Goal: Transaction & Acquisition: Purchase product/service

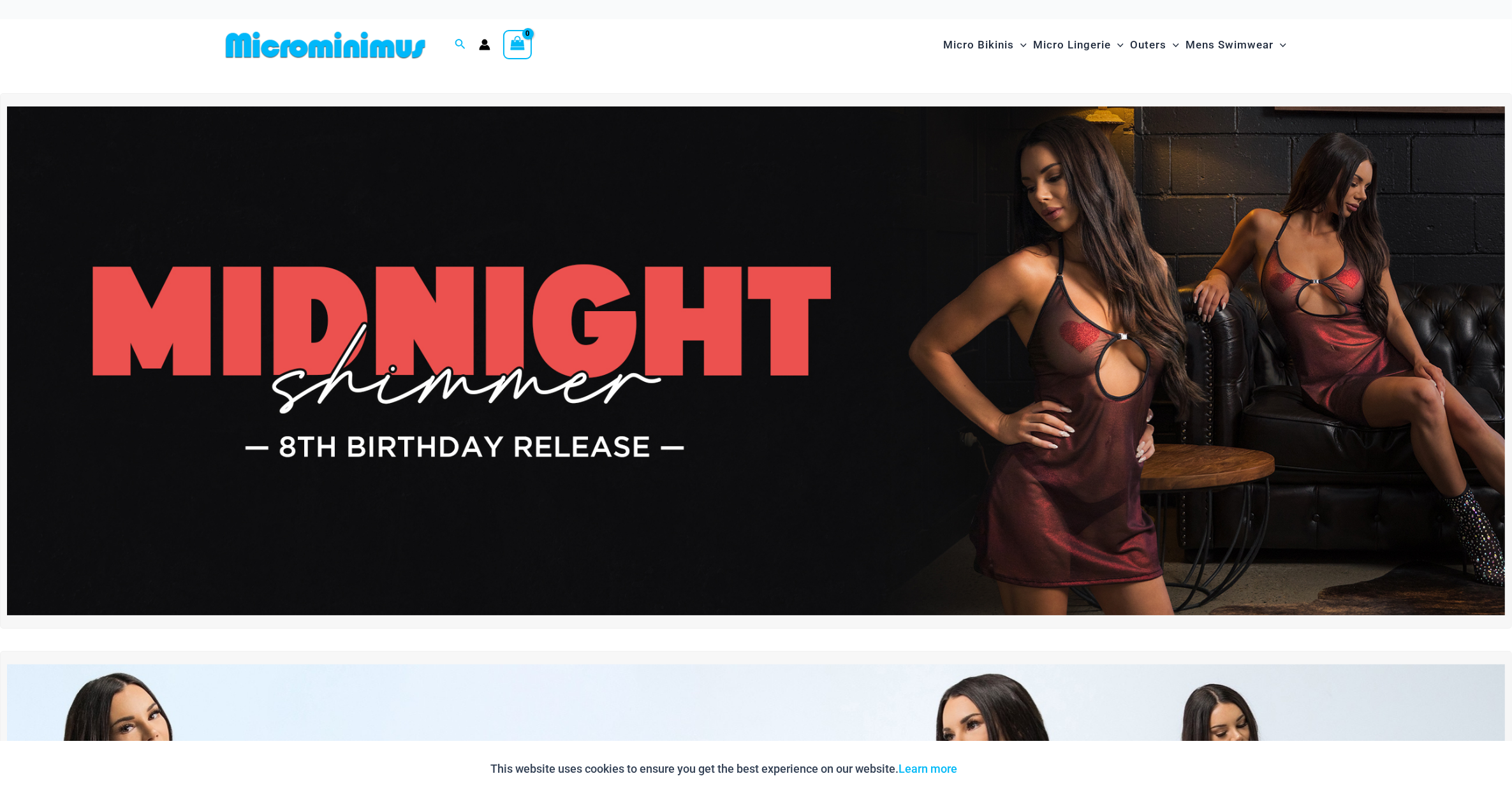
click at [306, 47] on img at bounding box center [326, 45] width 210 height 28
click at [668, 320] on img at bounding box center [756, 361] width 1498 height 509
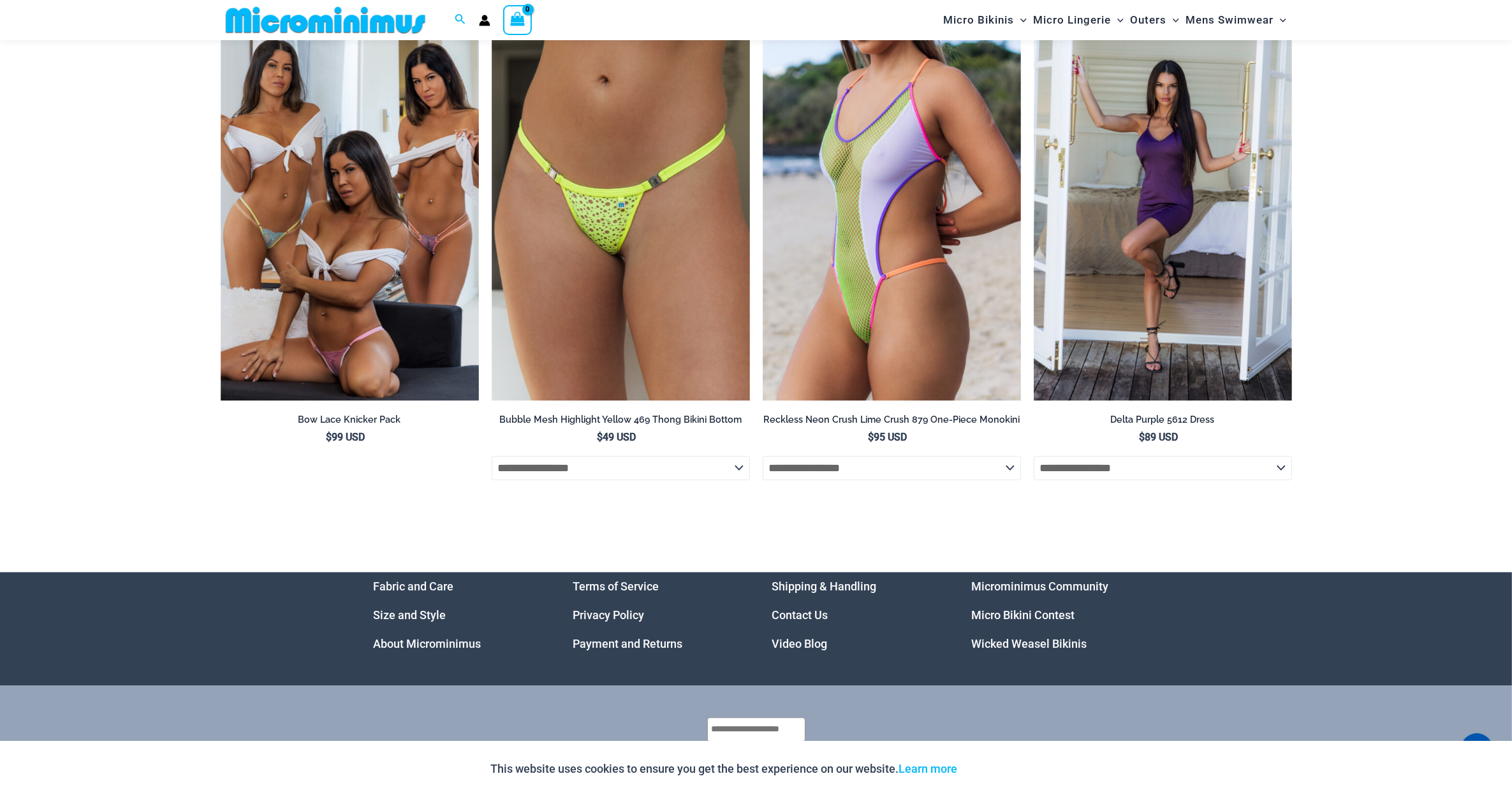
scroll to position [4152, 0]
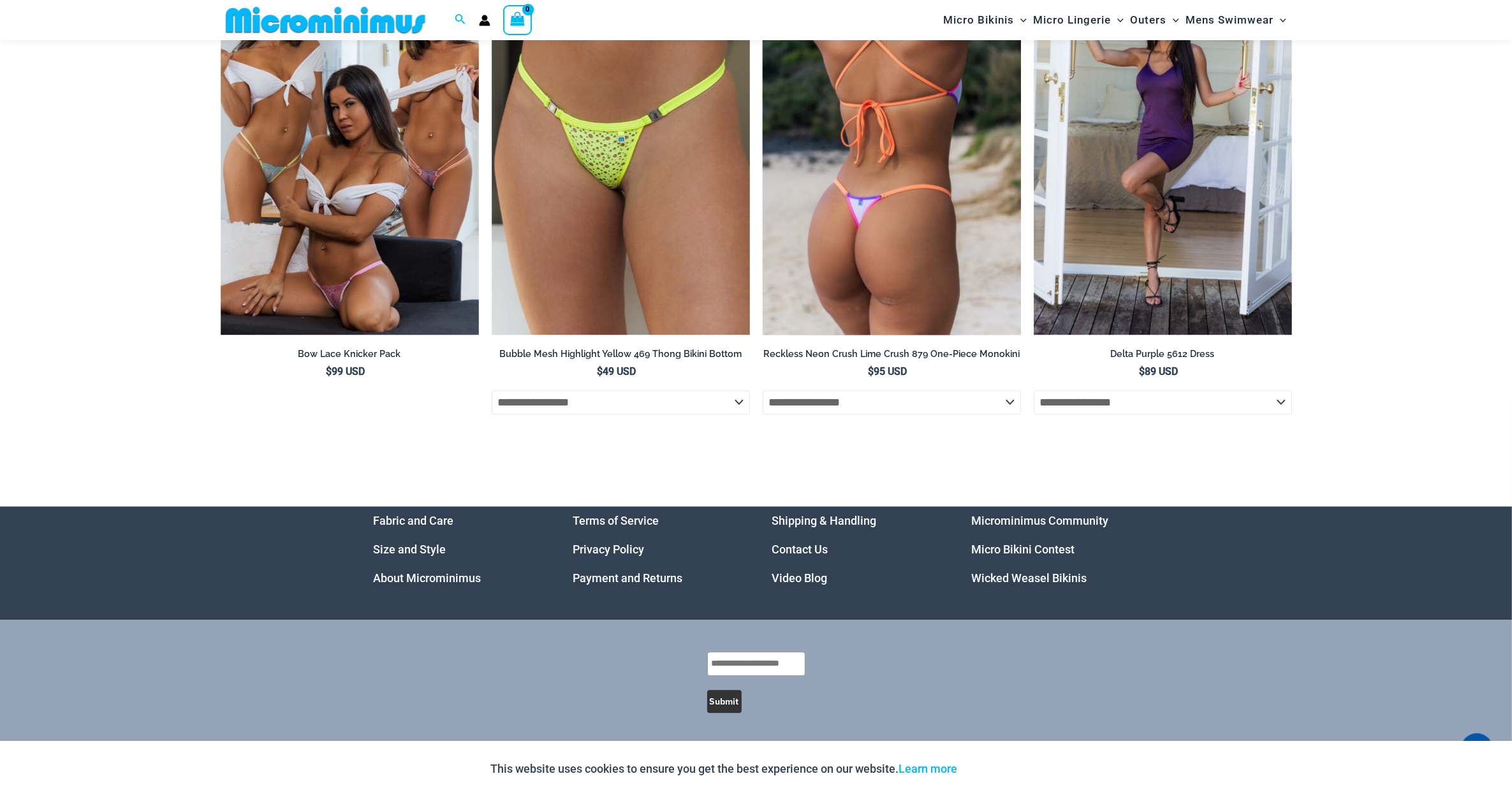
click at [894, 241] on img at bounding box center [891, 141] width 258 height 388
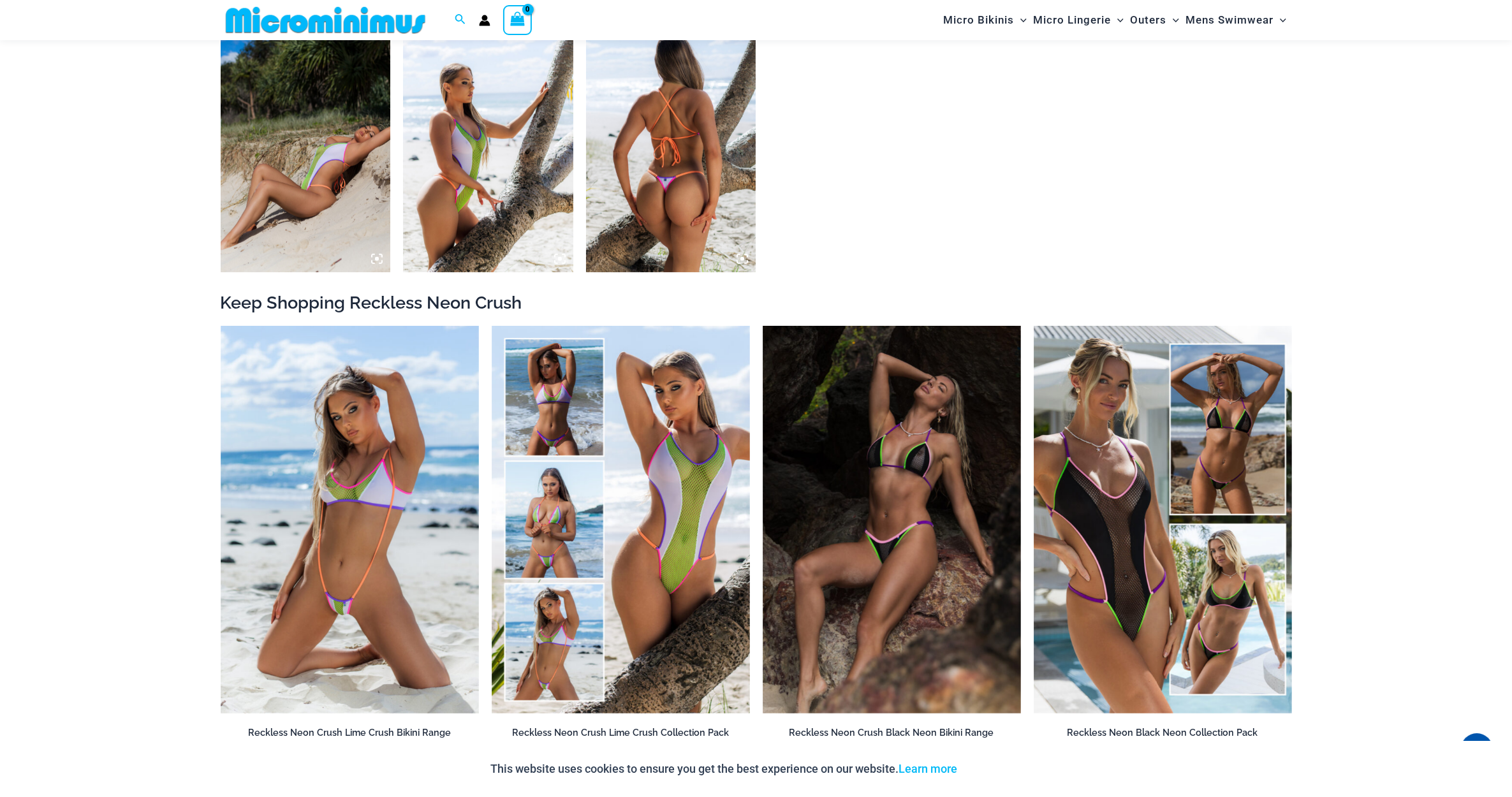
scroll to position [1186, 0]
